Goal: Transaction & Acquisition: Purchase product/service

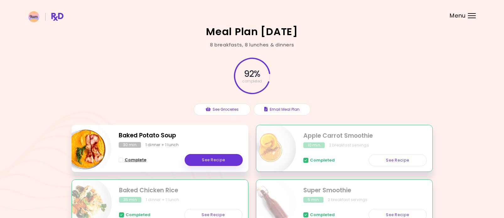
click at [139, 160] on span "Complete" at bounding box center [136, 160] width 22 height 5
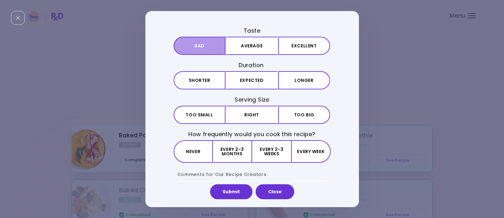
click at [205, 49] on button "Bad" at bounding box center [200, 46] width 52 height 18
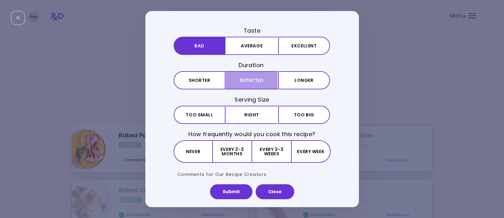
click at [258, 80] on button "Expected" at bounding box center [252, 80] width 52 height 18
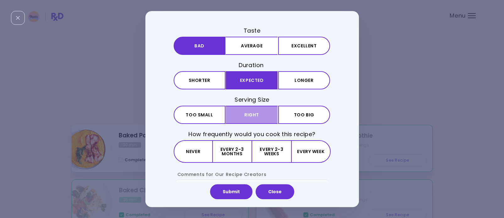
click at [257, 114] on button "Right" at bounding box center [252, 115] width 52 height 18
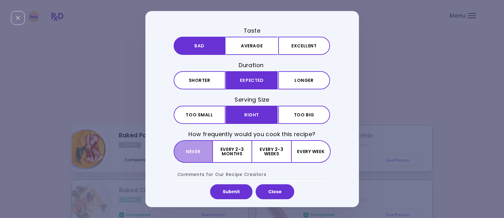
click at [195, 150] on button "Never" at bounding box center [193, 152] width 39 height 23
click at [352, 154] on div "Taste Bad Average Excellent Duration Shorter Expected Longer Serving Size Small…" at bounding box center [248, 109] width 207 height 165
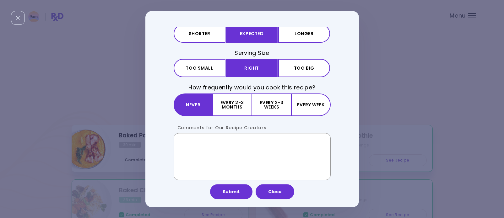
click at [251, 146] on textarea "Comments for Our Recipe Creators" at bounding box center [252, 156] width 157 height 47
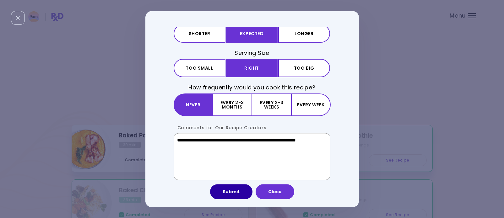
type textarea "**********"
click at [245, 187] on button "Submit" at bounding box center [231, 191] width 42 height 15
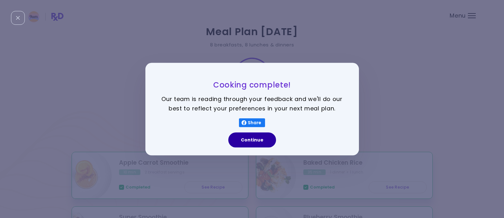
click at [257, 142] on button "Continue" at bounding box center [252, 140] width 48 height 15
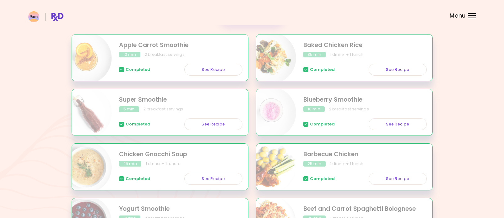
scroll to position [118, 0]
click at [216, 126] on link "See Recipe" at bounding box center [213, 124] width 58 height 12
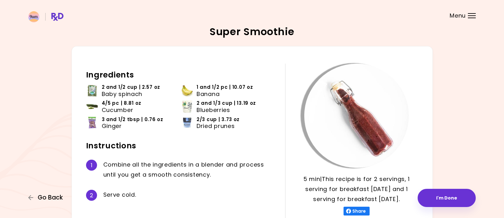
click at [45, 198] on span "Go Back" at bounding box center [50, 197] width 25 height 7
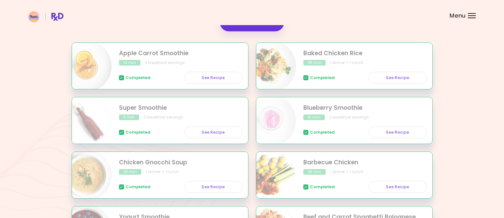
scroll to position [109, 0]
click at [397, 133] on link "See Recipe" at bounding box center [398, 133] width 58 height 12
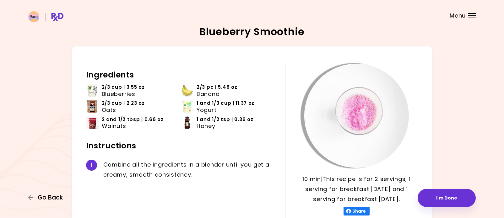
click at [51, 199] on span "Go Back" at bounding box center [50, 197] width 25 height 7
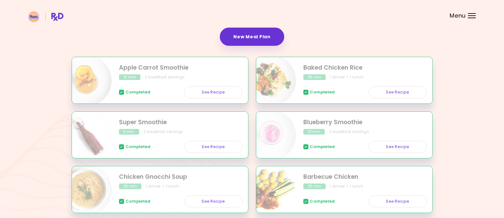
scroll to position [95, 0]
click at [225, 94] on link "See Recipe" at bounding box center [213, 93] width 58 height 12
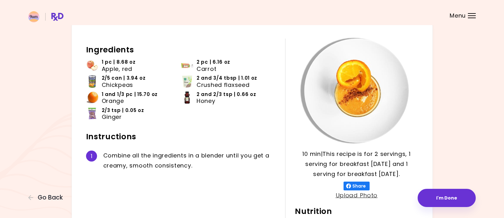
scroll to position [25, 0]
click at [60, 197] on span "Go Back" at bounding box center [50, 197] width 25 height 7
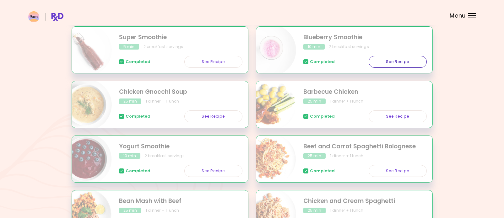
scroll to position [185, 0]
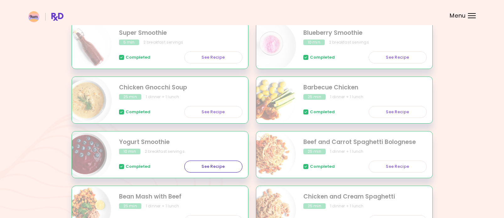
click at [212, 166] on link "See Recipe" at bounding box center [213, 167] width 58 height 12
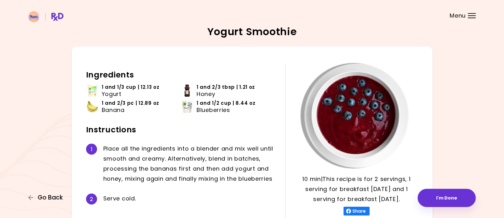
click at [47, 200] on span "Go Back" at bounding box center [50, 197] width 25 height 7
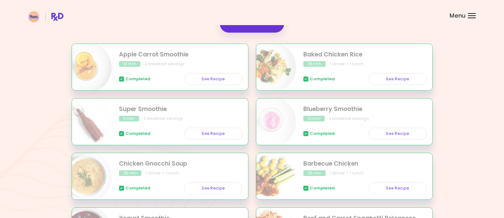
scroll to position [113, 0]
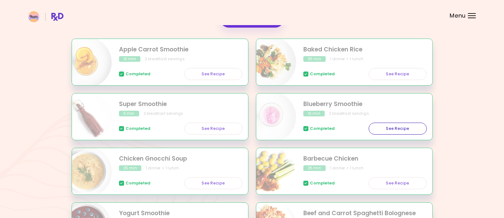
click at [403, 126] on link "See Recipe" at bounding box center [398, 129] width 58 height 12
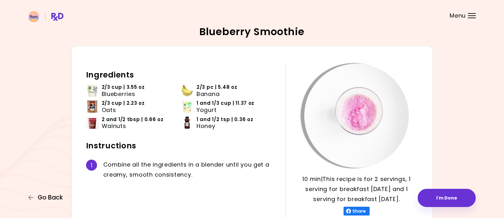
click at [53, 200] on span "Go Back" at bounding box center [50, 197] width 25 height 7
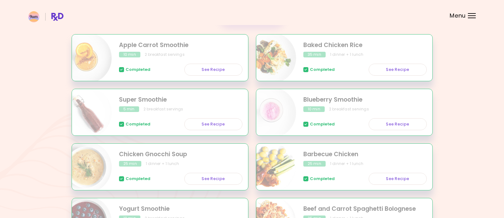
scroll to position [118, 0]
click at [226, 124] on link "See Recipe" at bounding box center [213, 124] width 58 height 12
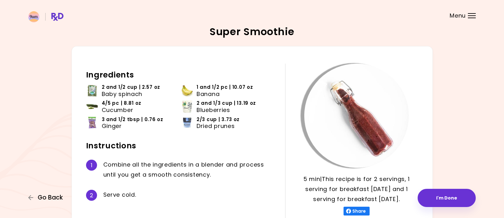
click at [56, 198] on span "Go Back" at bounding box center [50, 197] width 25 height 7
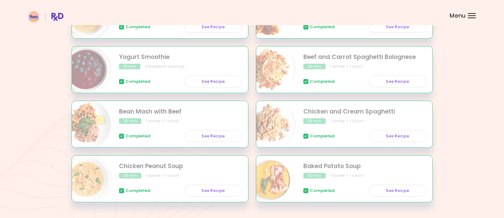
scroll to position [288, 0]
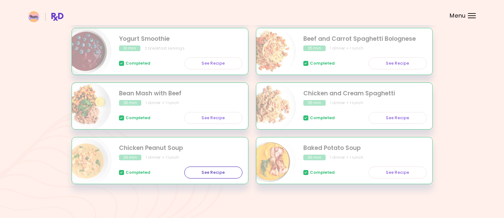
click at [206, 172] on link "See Recipe" at bounding box center [213, 173] width 58 height 12
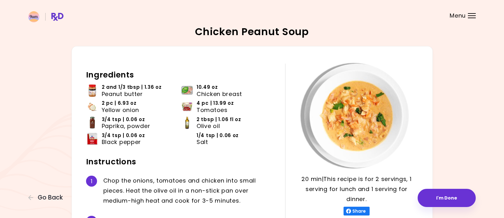
click at [364, 211] on span "Share" at bounding box center [359, 211] width 16 height 5
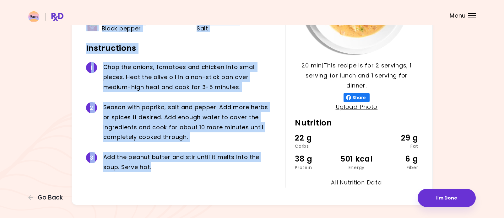
scroll to position [127, 0]
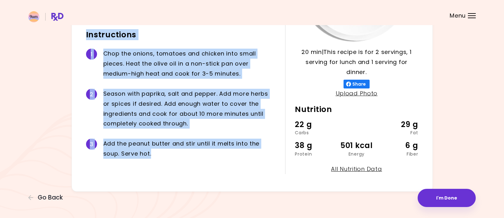
drag, startPoint x: 86, startPoint y: 45, endPoint x: 240, endPoint y: 184, distance: 206.5
click at [240, 184] on div "20 min 20 min | This recipe is for 2 servings, 1 serving for lunch and 1 servin…" at bounding box center [252, 55] width 361 height 273
copy div "Ingredients 2 and 1/3 tbsp | 1.36 oz Peanut butter 10.49 oz Chicken breast 2 pc…"
click at [50, 198] on span "Go Back" at bounding box center [50, 197] width 25 height 7
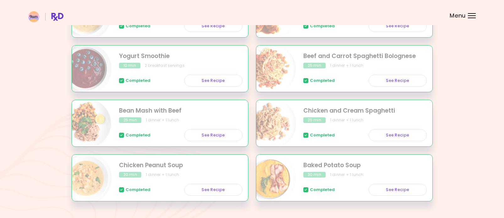
scroll to position [288, 0]
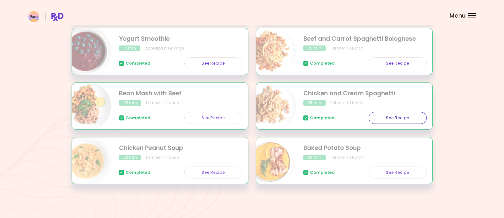
click at [390, 118] on link "See Recipe" at bounding box center [398, 118] width 58 height 12
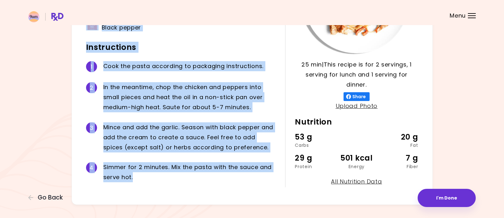
scroll to position [128, 0]
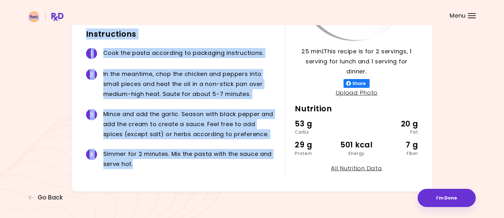
drag, startPoint x: 86, startPoint y: 75, endPoint x: 235, endPoint y: 176, distance: 179.8
click at [235, 176] on div "25 min 25 min | This recipe is for 2 servings, 1 serving for lunch and 1 servin…" at bounding box center [252, 54] width 361 height 273
copy div "Ingredients 1 and 1/3 cup | 4.39 oz Spaghetti, without egg 6.05 oz Chicken brea…"
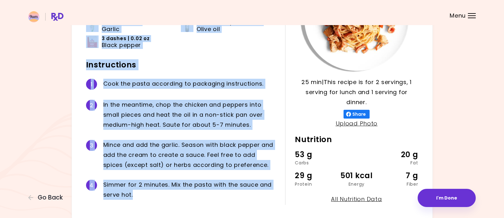
scroll to position [0, 0]
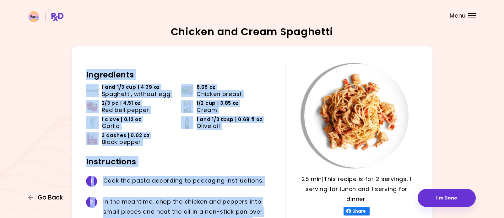
click at [57, 197] on span "Go Back" at bounding box center [50, 197] width 25 height 7
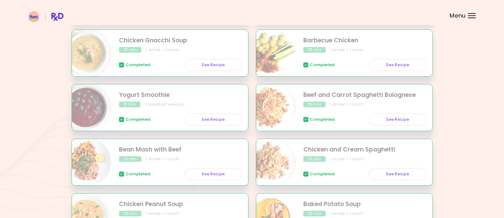
scroll to position [288, 0]
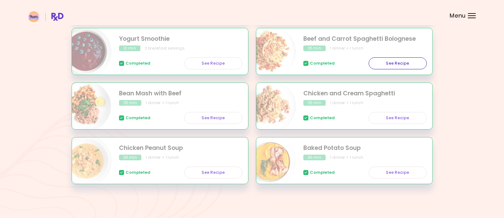
click at [399, 64] on link "See Recipe" at bounding box center [398, 63] width 58 height 12
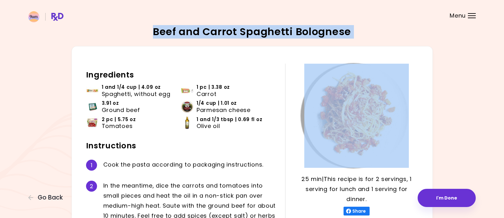
drag, startPoint x: 154, startPoint y: 31, endPoint x: 327, endPoint y: 42, distance: 173.4
click at [327, 42] on div "Beef and Carrot Spaghetti Bolognese 25 min 25 min | This recipe is for 2 servin…" at bounding box center [251, 173] width 447 height 292
copy h2 "Beef and Carrot Spaghetti Bolognese"
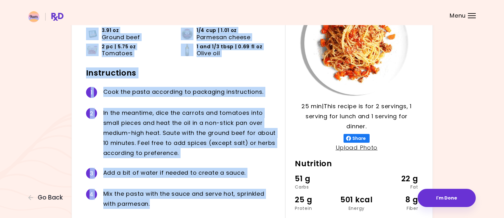
scroll to position [127, 0]
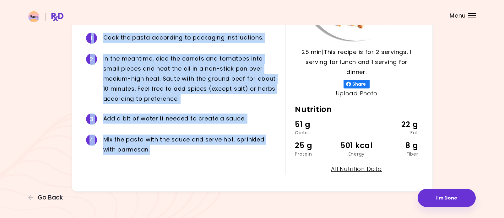
drag, startPoint x: 86, startPoint y: 74, endPoint x: 192, endPoint y: 153, distance: 132.1
click at [192, 153] on div "Ingredients 1 and 1/4 cup | 4.09 oz Spaghetti, without egg 1 pc | 3.38 oz Carro…" at bounding box center [185, 56] width 199 height 238
copy div "Ingredients 1 and 1/4 cup | 4.09 oz Spaghetti, without egg 1 pc | 3.38 oz Carro…"
click at [52, 197] on span "Go Back" at bounding box center [50, 197] width 25 height 7
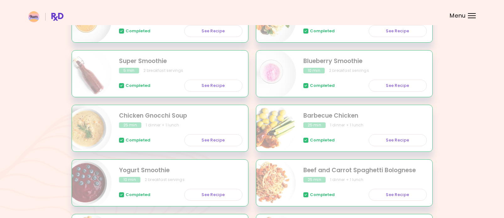
scroll to position [154, 0]
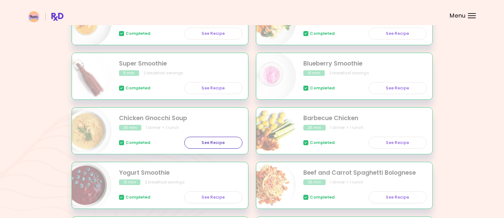
click at [223, 142] on link "See Recipe" at bounding box center [213, 143] width 58 height 12
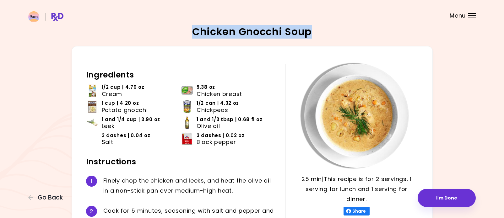
drag, startPoint x: 193, startPoint y: 31, endPoint x: 311, endPoint y: 36, distance: 117.6
click at [311, 36] on h2 "Chicken Gnocchi Soup" at bounding box center [252, 32] width 120 height 10
copy h2 "Chicken Gnocchi Soup"
click at [87, 74] on h2 "Ingredients" at bounding box center [181, 75] width 190 height 10
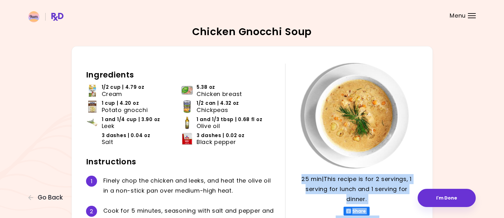
drag, startPoint x: 87, startPoint y: 74, endPoint x: 289, endPoint y: 173, distance: 225.1
click at [289, 173] on div "25 min 25 min | This recipe is for 2 servings, 1 serving for lunch and 1 servin…" at bounding box center [252, 188] width 361 height 284
click at [85, 73] on div "25 min 25 min | This recipe is for 2 servings, 1 serving for lunch and 1 servin…" at bounding box center [252, 188] width 361 height 284
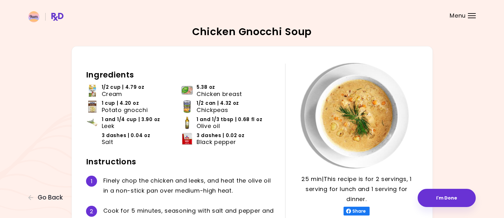
click at [87, 72] on h2 "Ingredients" at bounding box center [181, 75] width 190 height 10
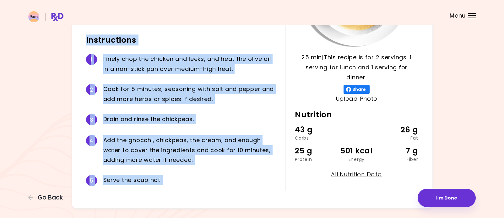
scroll to position [139, 0]
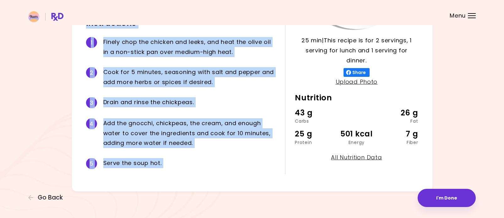
drag, startPoint x: 87, startPoint y: 72, endPoint x: 236, endPoint y: 215, distance: 206.7
click at [236, 215] on div "Chicken Gnocchi Soup 25 min 25 min | This recipe is for 2 servings, 1 serving f…" at bounding box center [252, 39] width 504 height 357
copy div "Ingredients 1/2 cup | 4.79 oz Cream 5.38 oz Chicken breast 1 cup | 4.20 oz Pota…"
click at [60, 198] on span "Go Back" at bounding box center [50, 197] width 25 height 7
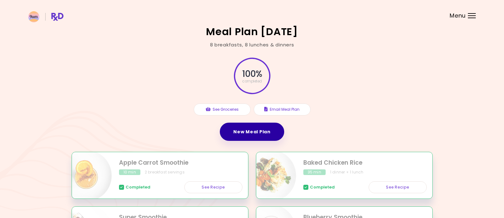
click at [269, 132] on link "New Meal Plan" at bounding box center [252, 132] width 64 height 18
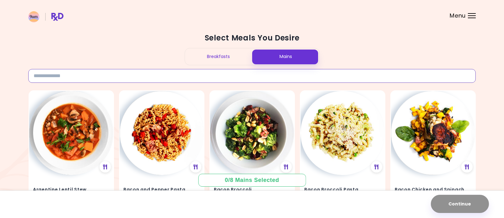
click at [223, 76] on input at bounding box center [251, 76] width 447 height 14
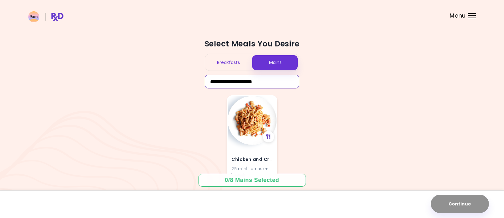
type input "**********"
click at [251, 122] on img at bounding box center [252, 120] width 49 height 49
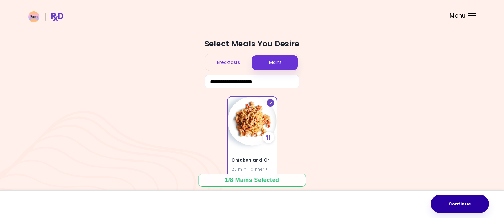
click at [463, 207] on button "Continue" at bounding box center [460, 204] width 58 height 18
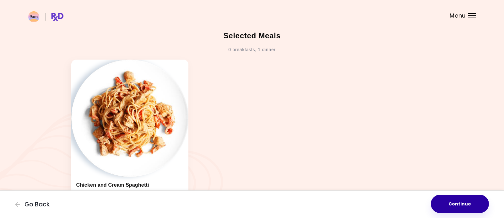
click at [452, 201] on button "Continue" at bounding box center [460, 204] width 58 height 18
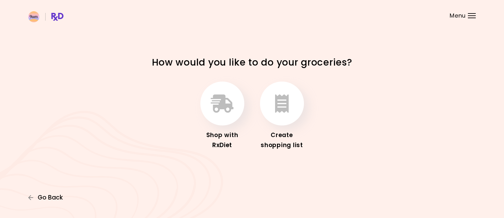
click at [55, 196] on span "Go Back" at bounding box center [50, 197] width 25 height 7
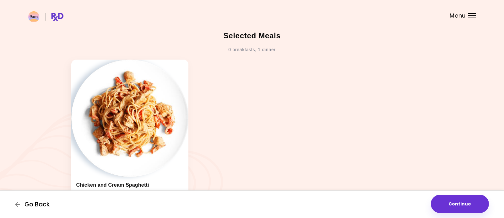
click at [42, 205] on span "Go Back" at bounding box center [36, 204] width 25 height 7
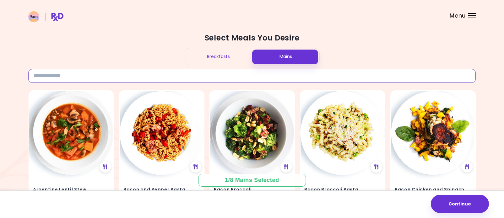
click at [157, 74] on input at bounding box center [251, 76] width 447 height 14
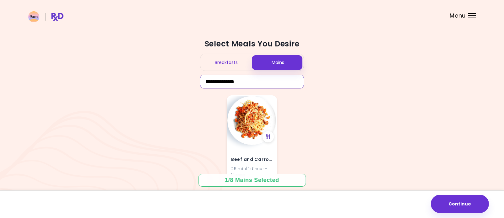
type input "**********"
click at [272, 102] on div "Beef and Carrot Spaghetti Bolognese 25 min | 1 dinner + 1 lunch" at bounding box center [252, 138] width 50 height 87
click at [242, 80] on input "**********" at bounding box center [252, 82] width 104 height 14
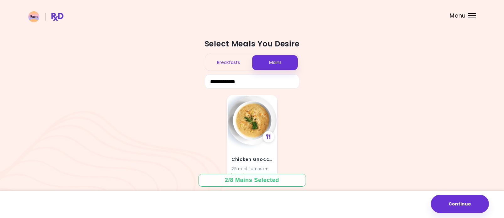
click at [273, 102] on div "Chicken Gnocchi Soup 25 min | 1 dinner + 1 lunch" at bounding box center [252, 138] width 50 height 87
click at [245, 80] on input "**********" at bounding box center [252, 82] width 95 height 14
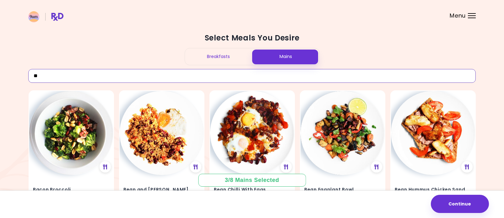
type input "*"
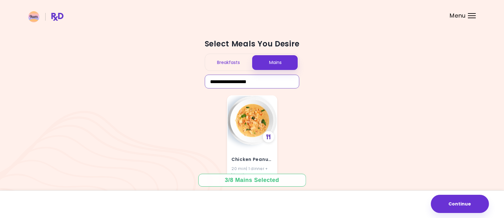
type input "**********"
click at [273, 102] on div "Chicken Peanut Soup 20 min | 1 dinner + 1 lunch" at bounding box center [252, 138] width 50 height 87
click at [262, 83] on input "**********" at bounding box center [252, 82] width 95 height 14
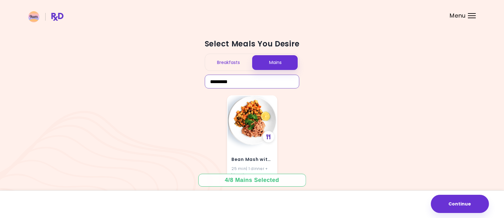
type input "*********"
click at [274, 100] on div "Bean Mash with Beef 25 min | 1 dinner + 1 lunch" at bounding box center [252, 138] width 50 height 87
click at [252, 84] on input "*********" at bounding box center [252, 82] width 95 height 14
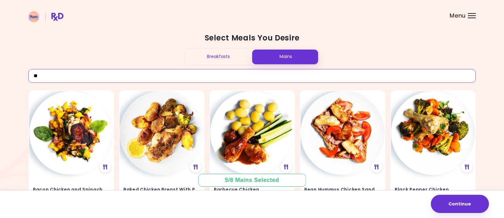
type input "*"
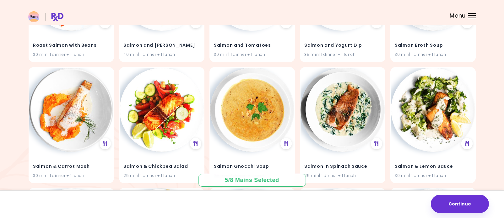
scroll to position [387, 0]
type input "******"
click at [247, 122] on img at bounding box center [252, 109] width 84 height 84
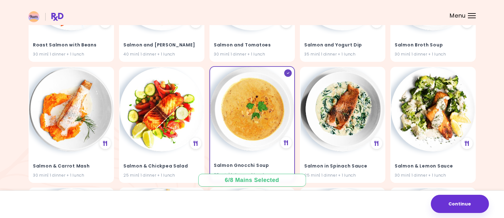
click at [247, 122] on img at bounding box center [252, 109] width 84 height 84
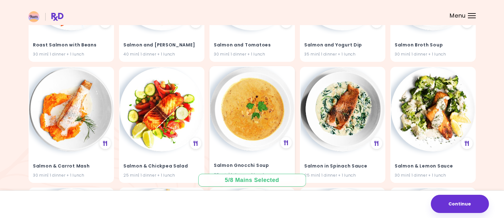
click at [258, 163] on h4 "Salmon Gnocchi Soup" at bounding box center [252, 165] width 77 height 10
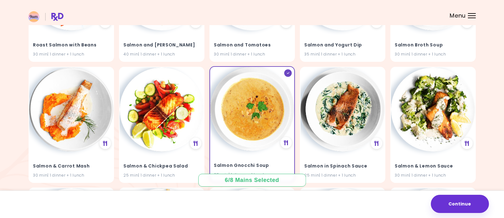
click at [272, 109] on img at bounding box center [252, 109] width 84 height 84
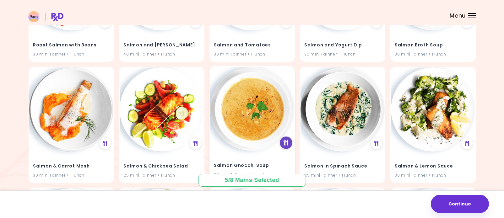
click at [286, 143] on icon at bounding box center [286, 143] width 5 height 6
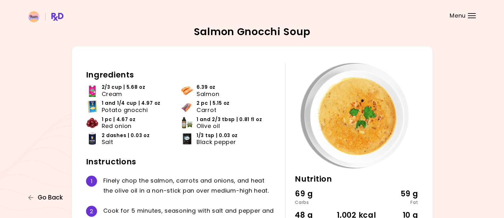
click at [49, 199] on span "Go Back" at bounding box center [50, 197] width 25 height 7
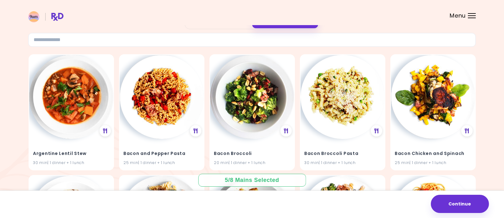
scroll to position [37, 0]
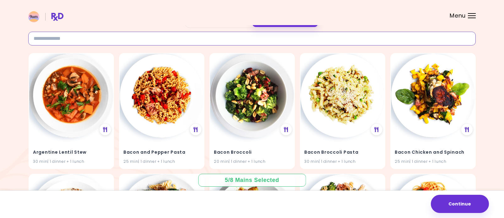
click at [225, 36] on input at bounding box center [251, 39] width 447 height 14
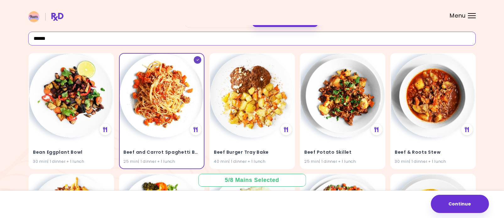
scroll to position [0, 0]
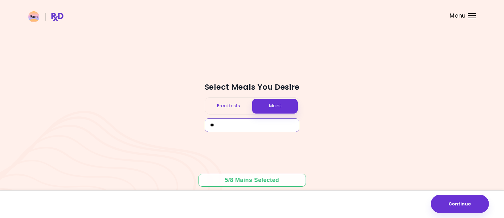
type input "*"
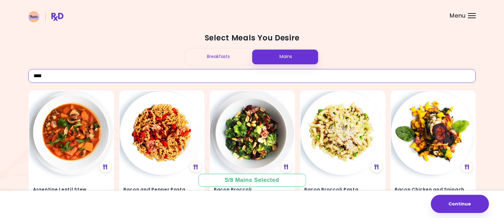
type input "*****"
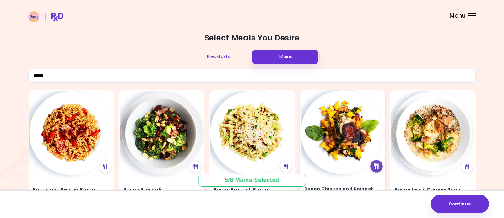
click at [376, 165] on icon at bounding box center [376, 167] width 5 height 6
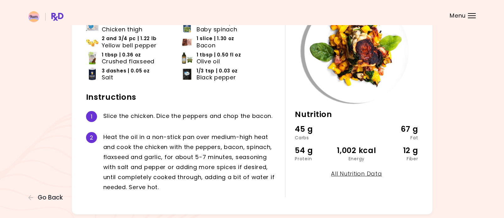
scroll to position [67, 0]
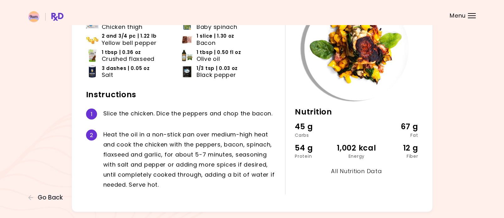
click at [362, 171] on link "All Nutrition Data" at bounding box center [356, 171] width 51 height 8
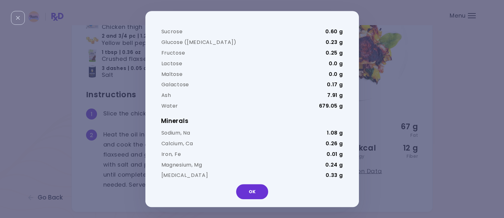
scroll to position [0, 0]
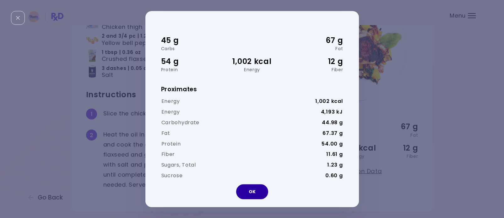
click at [257, 194] on button "OK" at bounding box center [252, 191] width 32 height 15
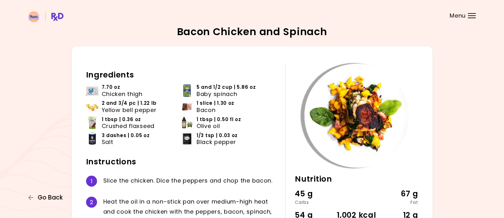
click at [53, 197] on span "Go Back" at bounding box center [50, 197] width 25 height 7
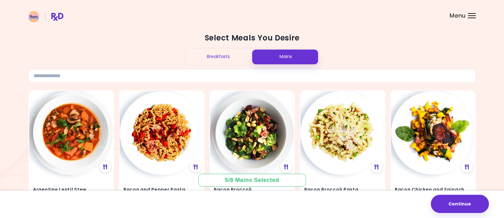
click at [471, 12] on header at bounding box center [252, 12] width 504 height 25
click at [472, 16] on div at bounding box center [472, 15] width 8 height 1
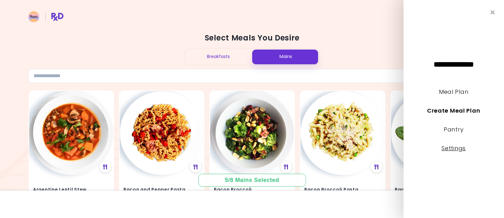
click at [457, 149] on link "Settings" at bounding box center [454, 148] width 24 height 8
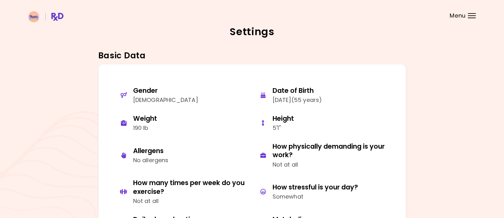
click at [473, 16] on div "Menu" at bounding box center [472, 15] width 8 height 5
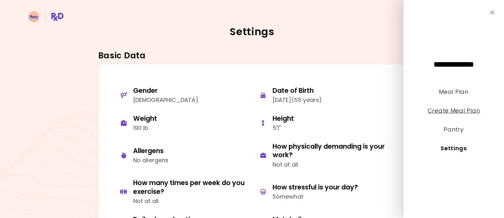
click at [452, 112] on link "Create Meal Plan" at bounding box center [454, 111] width 52 height 8
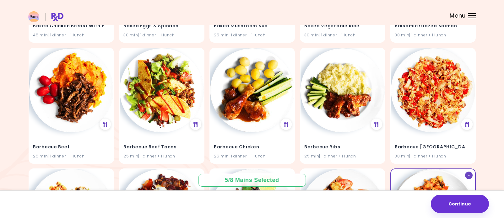
scroll to position [407, 0]
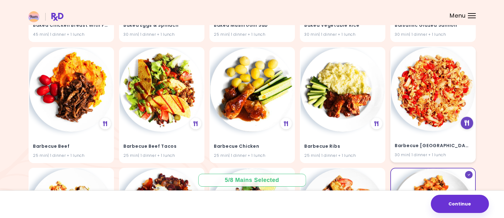
click at [468, 127] on div at bounding box center [467, 123] width 13 height 13
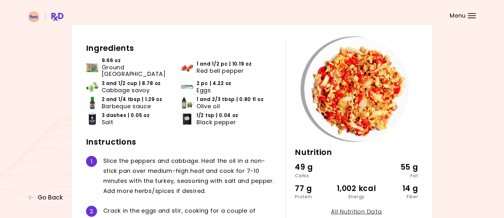
scroll to position [13, 0]
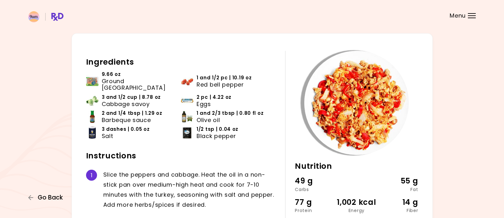
click at [31, 195] on icon "button" at bounding box center [31, 198] width 6 height 6
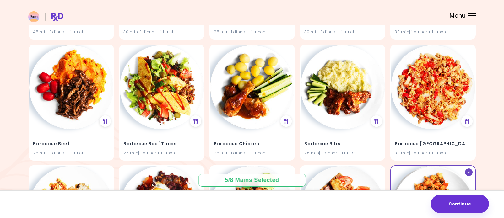
scroll to position [410, 0]
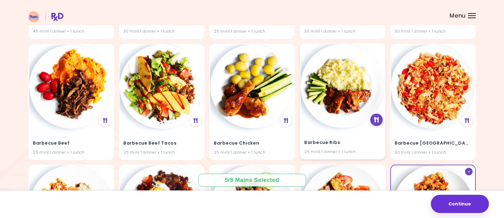
click at [379, 120] on div at bounding box center [376, 120] width 13 height 13
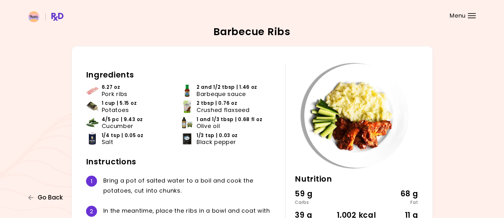
click at [42, 201] on span "Go Back" at bounding box center [50, 197] width 25 height 7
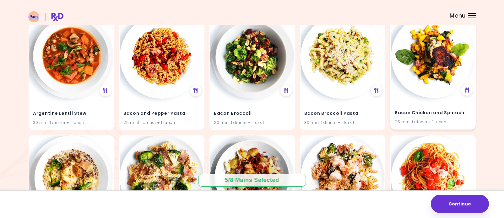
scroll to position [81, 0]
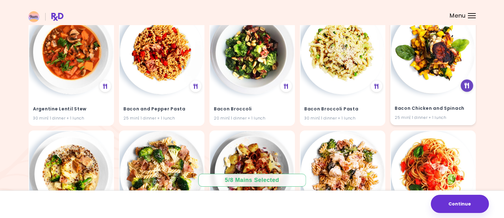
click at [465, 87] on icon at bounding box center [466, 86] width 5 height 6
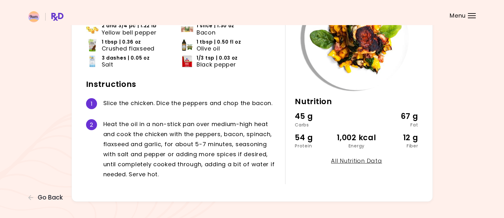
scroll to position [88, 0]
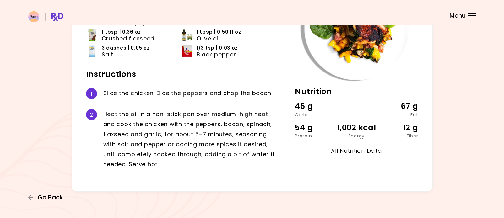
click at [56, 197] on span "Go Back" at bounding box center [50, 197] width 25 height 7
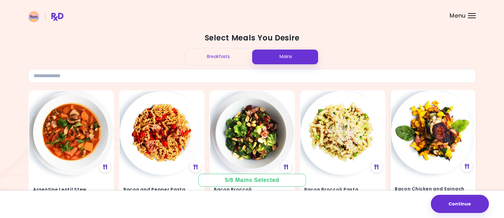
click at [466, 102] on div "Bacon Chicken and Spinach 25 min | 1 dinner + 1 lunch" at bounding box center [432, 148] width 85 height 116
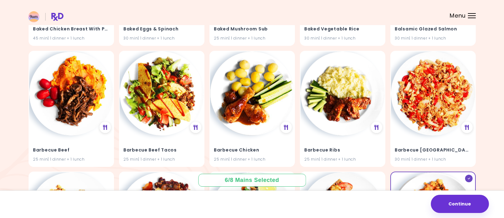
scroll to position [404, 0]
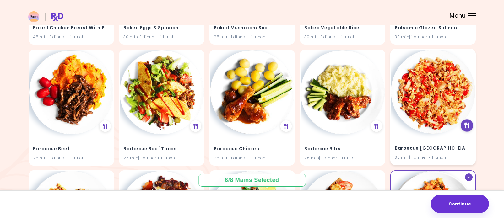
click at [467, 126] on icon at bounding box center [466, 126] width 5 height 6
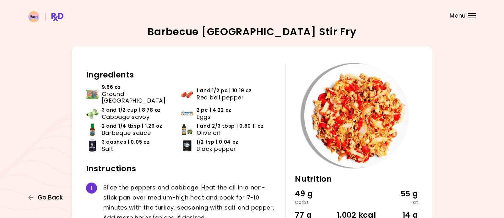
click at [50, 198] on span "Go Back" at bounding box center [50, 197] width 25 height 7
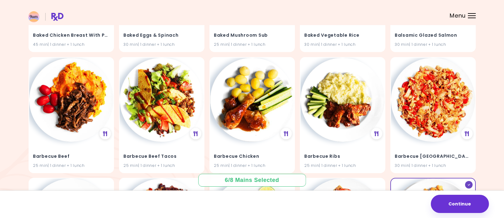
scroll to position [403, 0]
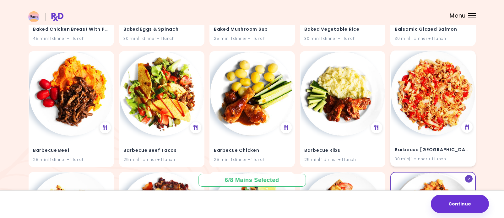
click at [470, 58] on div "Barbecue [GEOGRAPHIC_DATA] Stir Fry 30 min | 1 dinner + 1 lunch" at bounding box center [432, 109] width 85 height 116
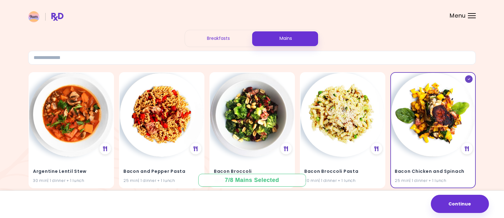
scroll to position [0, 0]
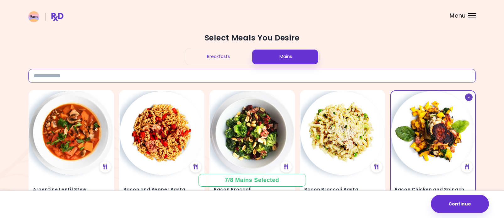
click at [206, 73] on input at bounding box center [251, 76] width 447 height 14
type input "****"
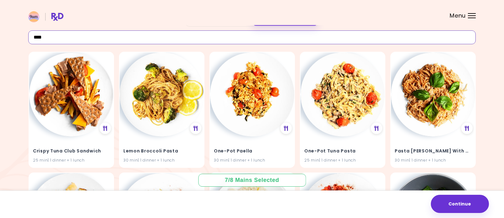
scroll to position [40, 0]
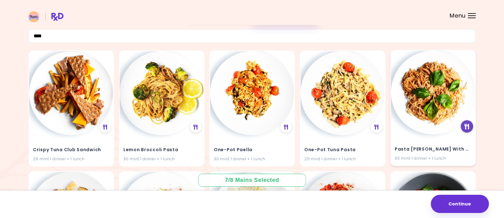
click at [466, 128] on icon at bounding box center [466, 127] width 5 height 6
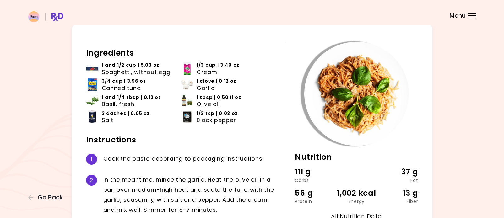
scroll to position [38, 0]
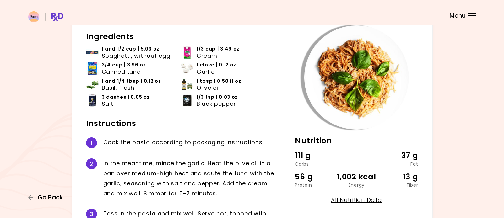
click at [51, 196] on span "Go Back" at bounding box center [50, 197] width 25 height 7
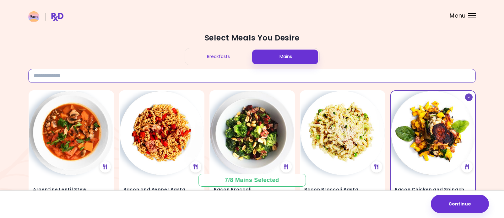
click at [174, 76] on input at bounding box center [251, 76] width 447 height 14
type input "****"
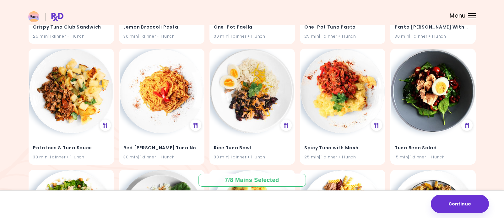
scroll to position [162, 0]
click at [106, 125] on icon at bounding box center [105, 125] width 5 height 6
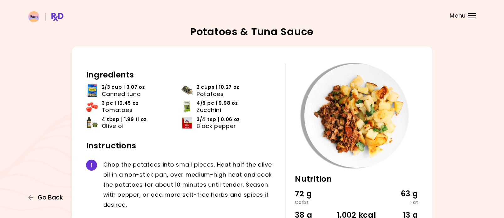
click at [47, 200] on span "Go Back" at bounding box center [50, 197] width 25 height 7
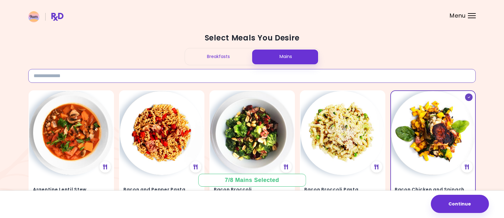
click at [152, 76] on input at bounding box center [251, 76] width 447 height 14
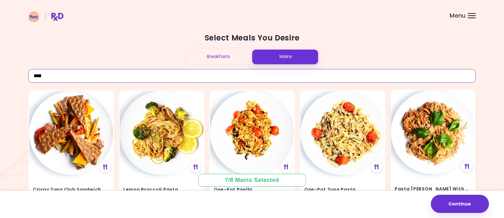
type input "****"
click at [443, 138] on img at bounding box center [433, 132] width 84 height 84
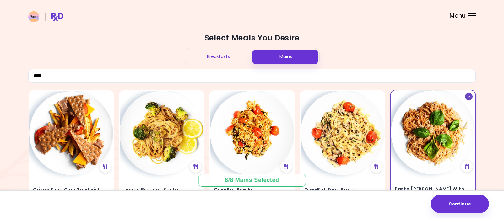
click at [468, 97] on div at bounding box center [469, 97] width 8 height 8
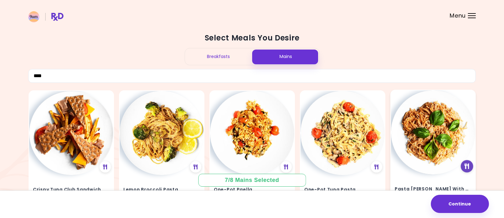
click at [470, 165] on div at bounding box center [467, 166] width 13 height 13
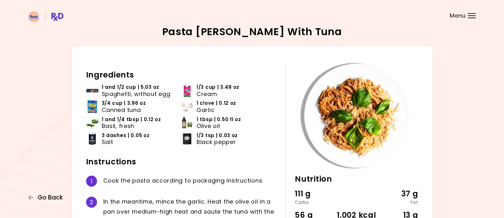
click at [54, 199] on span "Go Back" at bounding box center [50, 197] width 25 height 7
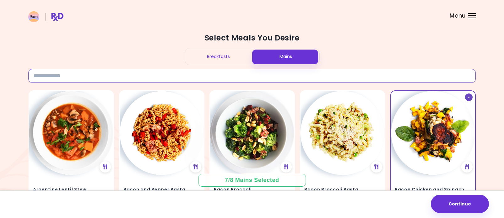
click at [95, 79] on input at bounding box center [251, 76] width 447 height 14
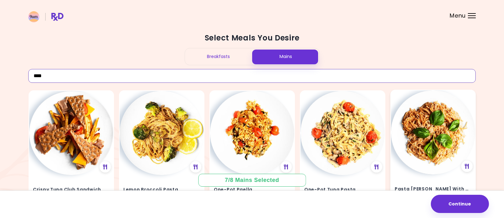
type input "****"
click at [436, 131] on img at bounding box center [433, 132] width 84 height 84
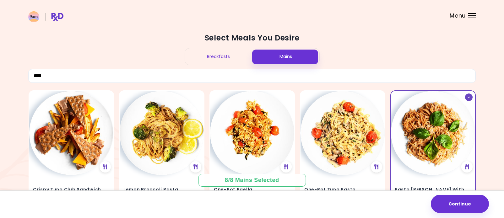
click at [225, 56] on div "Breakfasts" at bounding box center [218, 56] width 67 height 17
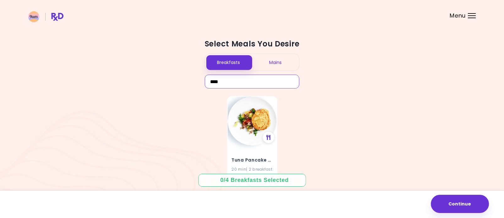
click at [230, 81] on input "****" at bounding box center [252, 82] width 95 height 14
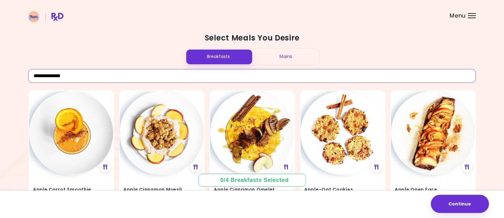
type input "**********"
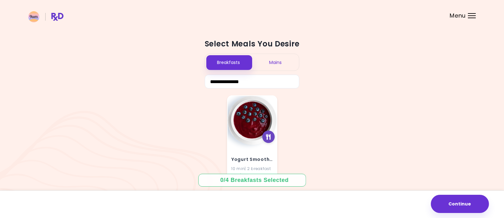
click at [270, 139] on icon at bounding box center [268, 137] width 5 height 6
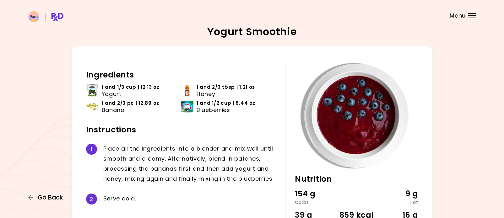
click at [51, 197] on span "Go Back" at bounding box center [50, 197] width 25 height 7
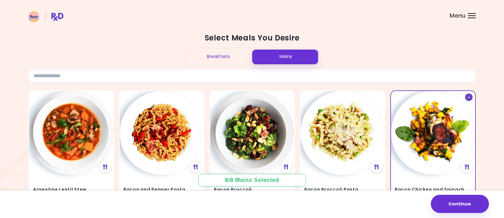
click at [213, 59] on div "Breakfasts" at bounding box center [218, 56] width 67 height 17
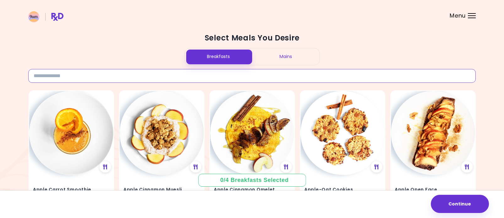
click at [176, 78] on input at bounding box center [251, 76] width 447 height 14
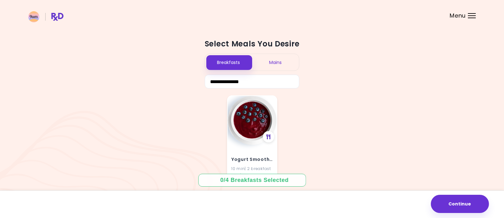
click at [273, 102] on div "Yogurt Smoothie 10 min | 2 breakfast servings" at bounding box center [252, 138] width 50 height 87
click at [251, 80] on input "**********" at bounding box center [252, 82] width 95 height 14
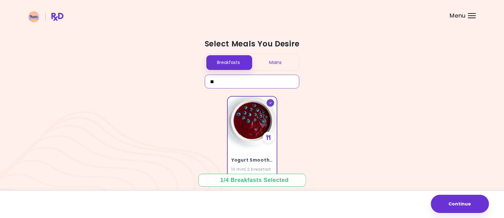
type input "*"
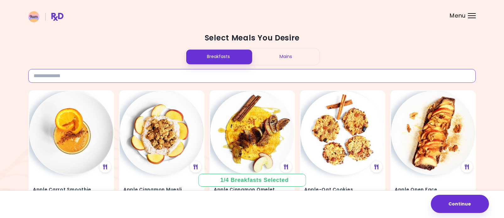
click at [106, 78] on input at bounding box center [251, 76] width 447 height 14
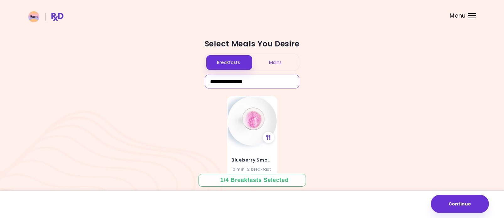
type input "**********"
click at [269, 137] on icon at bounding box center [268, 137] width 5 height 6
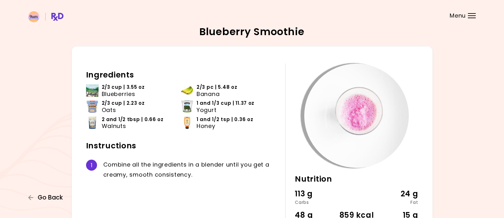
click at [52, 198] on span "Go Back" at bounding box center [50, 197] width 25 height 7
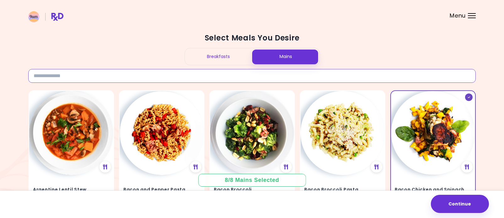
click at [152, 79] on input at bounding box center [251, 76] width 447 height 14
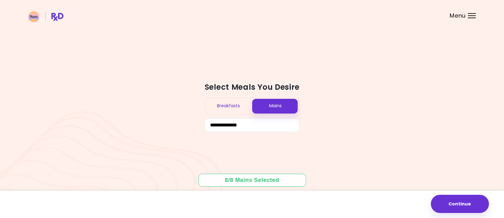
click at [214, 107] on div "Breakfasts" at bounding box center [228, 106] width 47 height 17
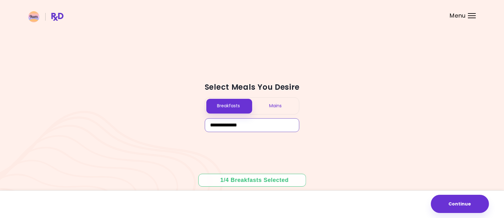
click at [250, 129] on input "**********" at bounding box center [252, 125] width 95 height 14
type input "*"
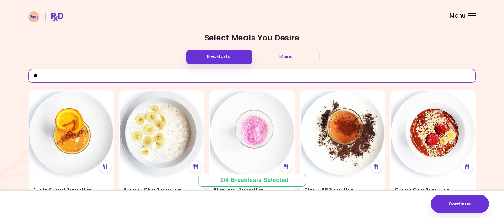
type input "*"
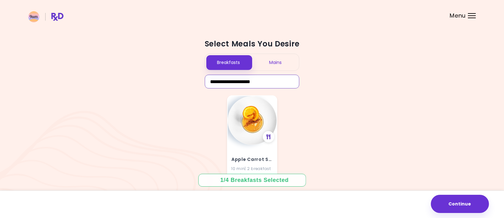
type input "**********"
click at [271, 104] on div "Apple Carrot Smoothie 10 min | 2 breakfast servings" at bounding box center [252, 138] width 50 height 87
click at [268, 77] on input "**********" at bounding box center [252, 82] width 95 height 14
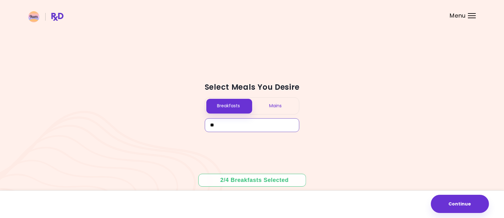
type input "*"
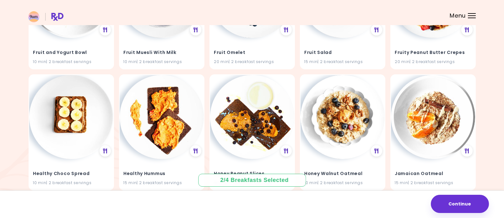
scroll to position [1109, 0]
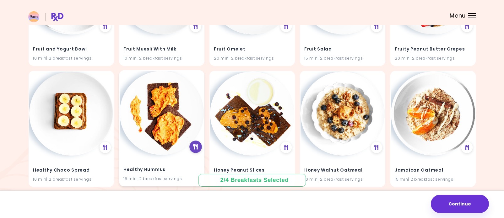
click at [196, 148] on icon at bounding box center [195, 147] width 5 height 6
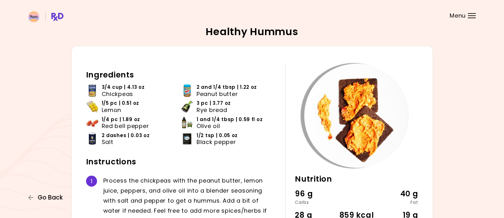
click at [50, 199] on span "Go Back" at bounding box center [50, 197] width 25 height 7
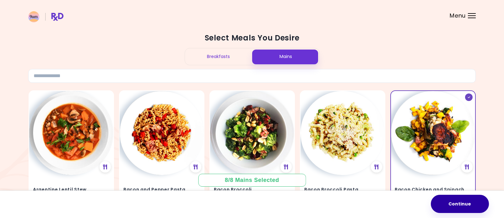
click at [463, 203] on button "Continue" at bounding box center [460, 204] width 58 height 18
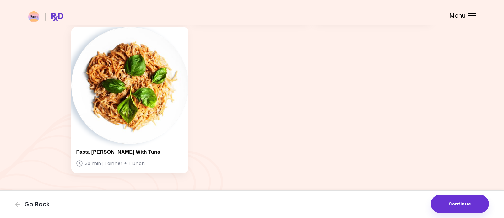
scroll to position [497, 0]
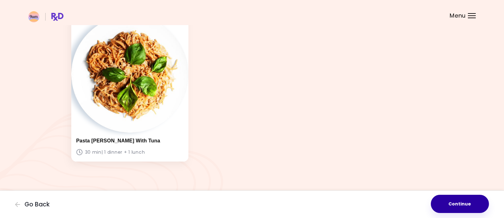
click at [457, 200] on button "Continue" at bounding box center [460, 204] width 58 height 18
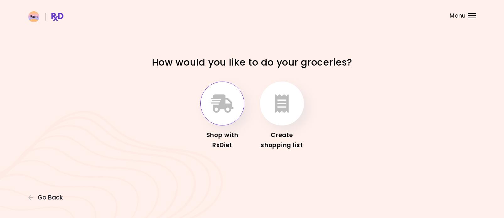
click at [230, 100] on icon "button" at bounding box center [222, 104] width 23 height 18
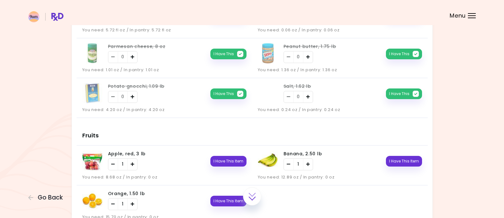
scroll to position [246, 0]
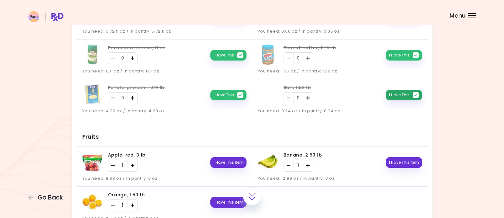
click at [414, 95] on icon "button" at bounding box center [416, 95] width 6 height 6
click at [414, 95] on button "I Have This Item" at bounding box center [404, 95] width 36 height 11
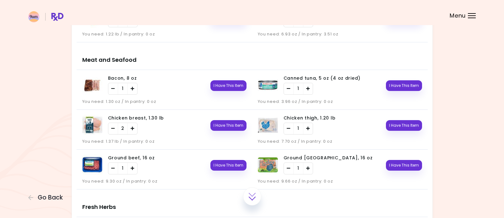
scroll to position [658, 0]
click at [229, 164] on button "I Have This Item" at bounding box center [228, 165] width 36 height 11
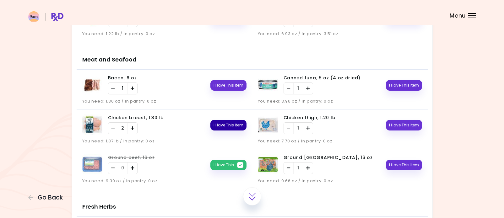
click at [225, 126] on button "I Have This Item" at bounding box center [228, 125] width 36 height 11
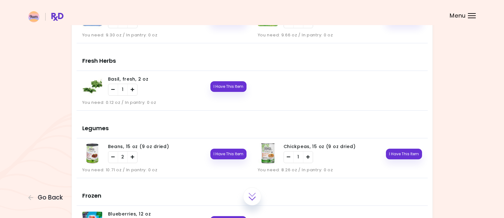
scroll to position [804, 0]
click at [225, 153] on button "I Have This Item" at bounding box center [228, 154] width 36 height 11
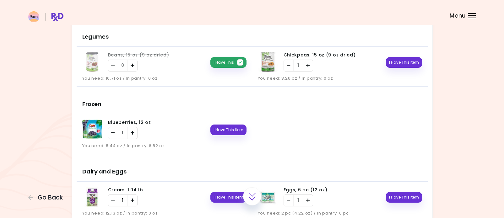
scroll to position [898, 0]
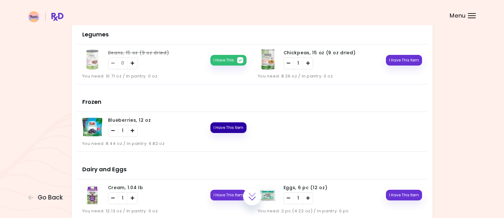
click at [240, 127] on button "I Have This Item" at bounding box center [228, 127] width 36 height 11
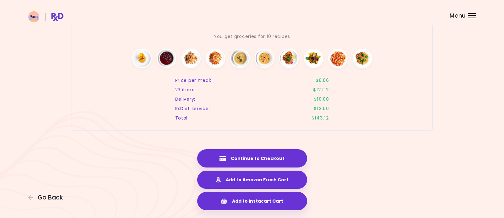
scroll to position [1244, 0]
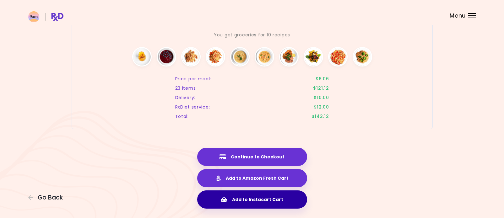
click at [284, 201] on button "Add to Instacart Cart" at bounding box center [252, 200] width 110 height 18
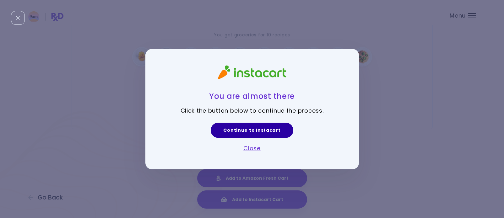
click at [259, 133] on link "Continue to Instacart" at bounding box center [252, 130] width 82 height 15
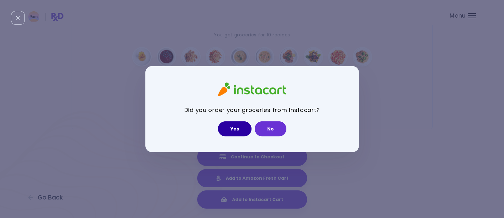
click at [237, 128] on button "Yes" at bounding box center [235, 129] width 34 height 15
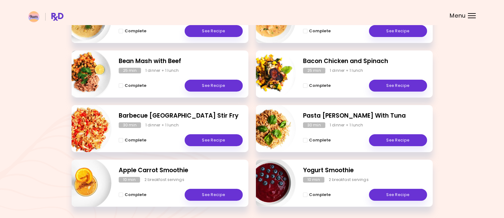
scroll to position [207, 0]
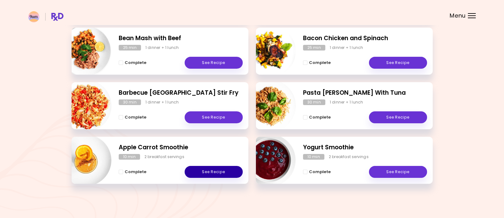
click at [224, 173] on link "See Recipe" at bounding box center [214, 172] width 58 height 12
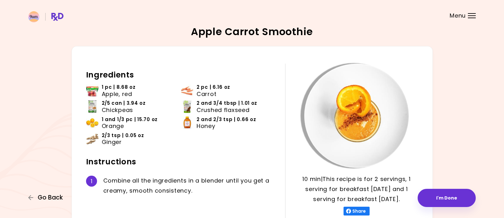
click at [43, 198] on span "Go Back" at bounding box center [50, 197] width 25 height 7
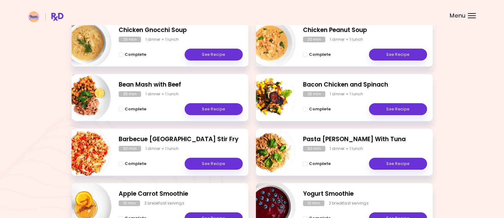
scroll to position [207, 0]
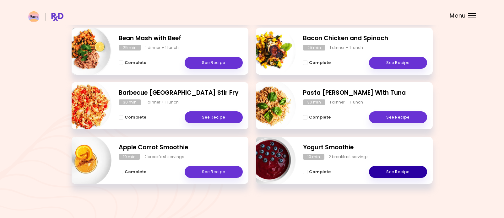
click at [387, 174] on link "See Recipe" at bounding box center [398, 172] width 58 height 12
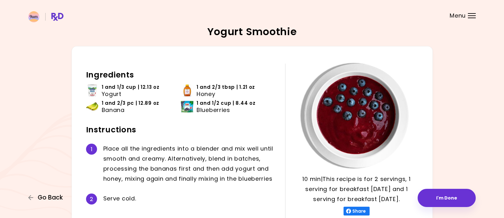
click at [42, 197] on span "Go Back" at bounding box center [50, 197] width 25 height 7
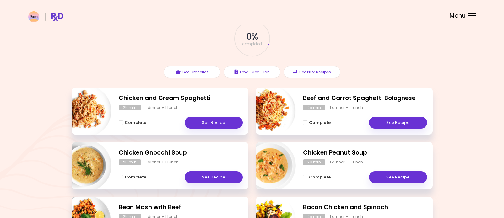
scroll to position [37, 0]
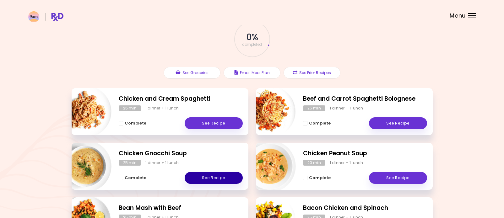
click at [221, 175] on link "See Recipe" at bounding box center [214, 178] width 58 height 12
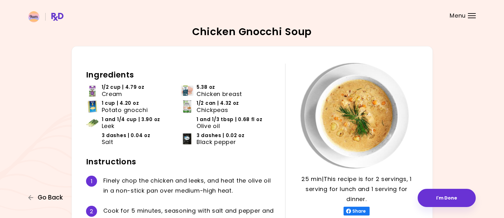
click at [56, 199] on span "Go Back" at bounding box center [50, 197] width 25 height 7
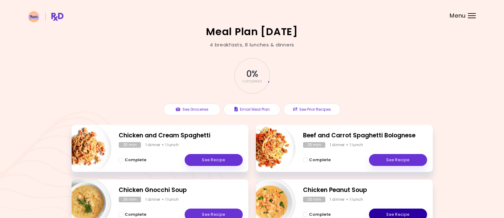
click at [404, 214] on link "See Recipe" at bounding box center [398, 215] width 58 height 12
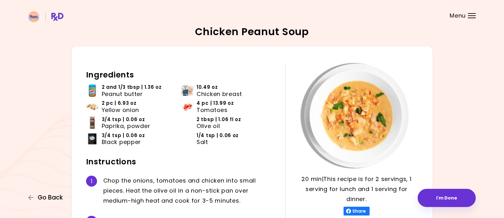
click at [53, 200] on span "Go Back" at bounding box center [50, 197] width 25 height 7
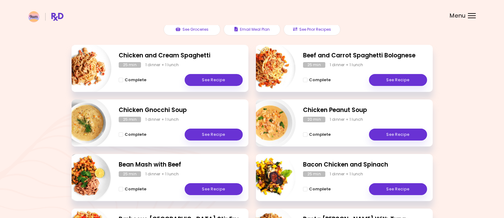
scroll to position [80, 0]
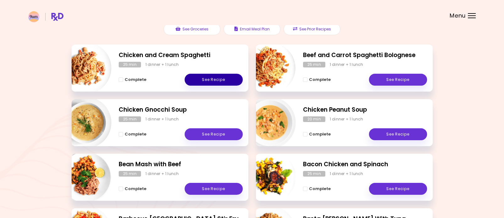
click at [219, 81] on link "See Recipe" at bounding box center [214, 80] width 58 height 12
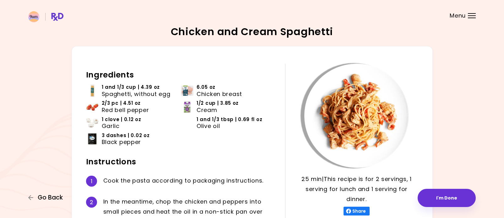
click at [48, 200] on span "Go Back" at bounding box center [50, 197] width 25 height 7
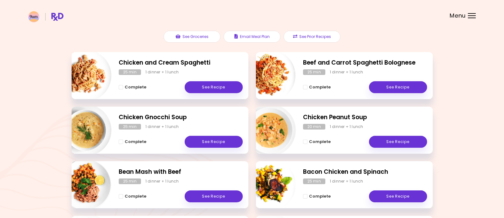
scroll to position [73, 0]
click at [409, 195] on link "See Recipe" at bounding box center [398, 197] width 58 height 12
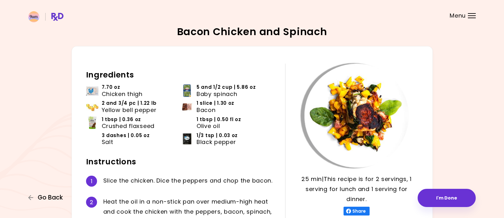
click at [50, 198] on span "Go Back" at bounding box center [50, 197] width 25 height 7
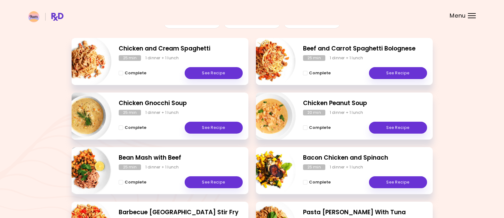
scroll to position [87, 0]
